Goal: Entertainment & Leisure: Consume media (video, audio)

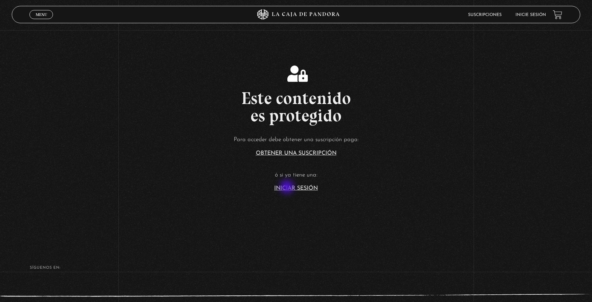
click at [288, 187] on link "Iniciar Sesión" at bounding box center [296, 188] width 44 height 6
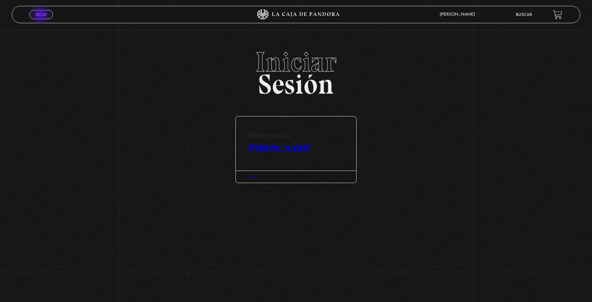
click at [41, 14] on span "Menu" at bounding box center [41, 14] width 11 height 4
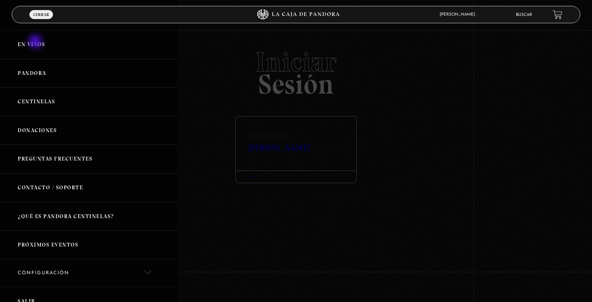
click at [36, 42] on link "En vivos" at bounding box center [89, 44] width 178 height 29
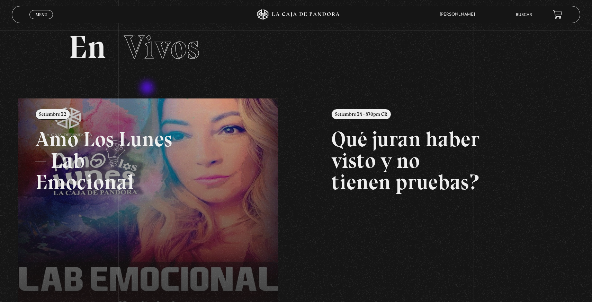
scroll to position [20, 0]
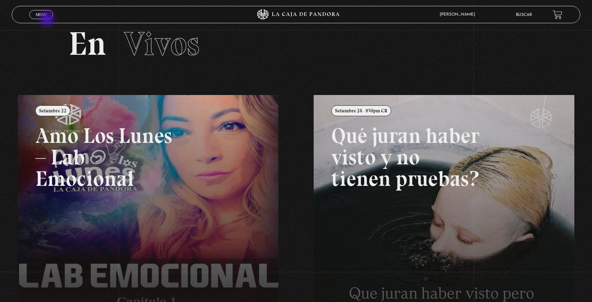
click at [46, 18] on span "Cerrar" at bounding box center [41, 20] width 16 height 5
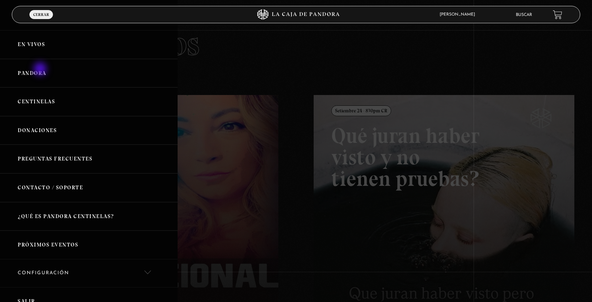
click at [38, 71] on link "Pandora" at bounding box center [89, 73] width 178 height 29
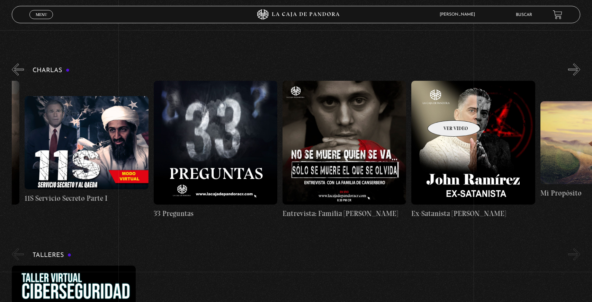
scroll to position [0, 323]
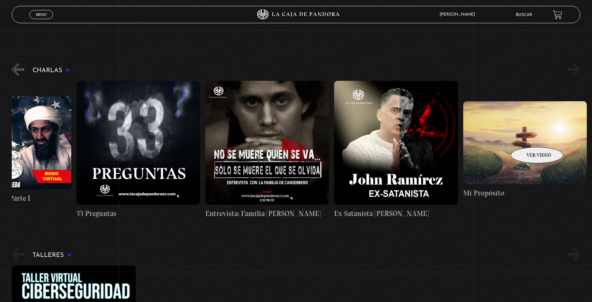
click at [528, 137] on figure at bounding box center [526, 142] width 124 height 82
